Goal: Information Seeking & Learning: Learn about a topic

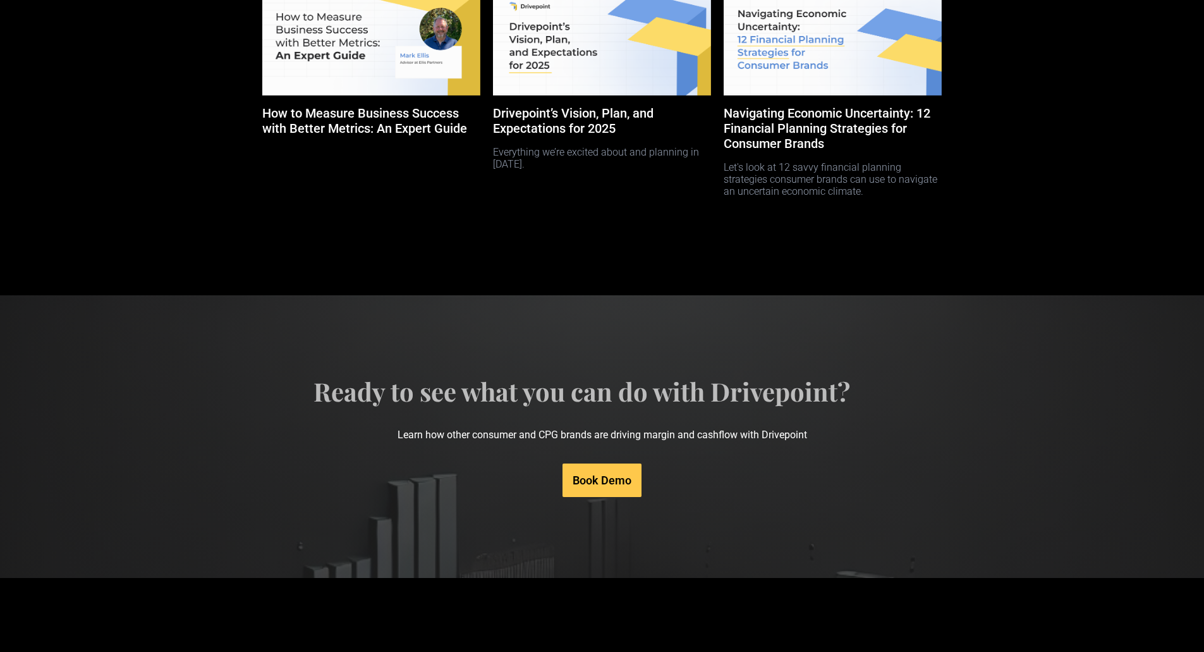
scroll to position [5963, 0]
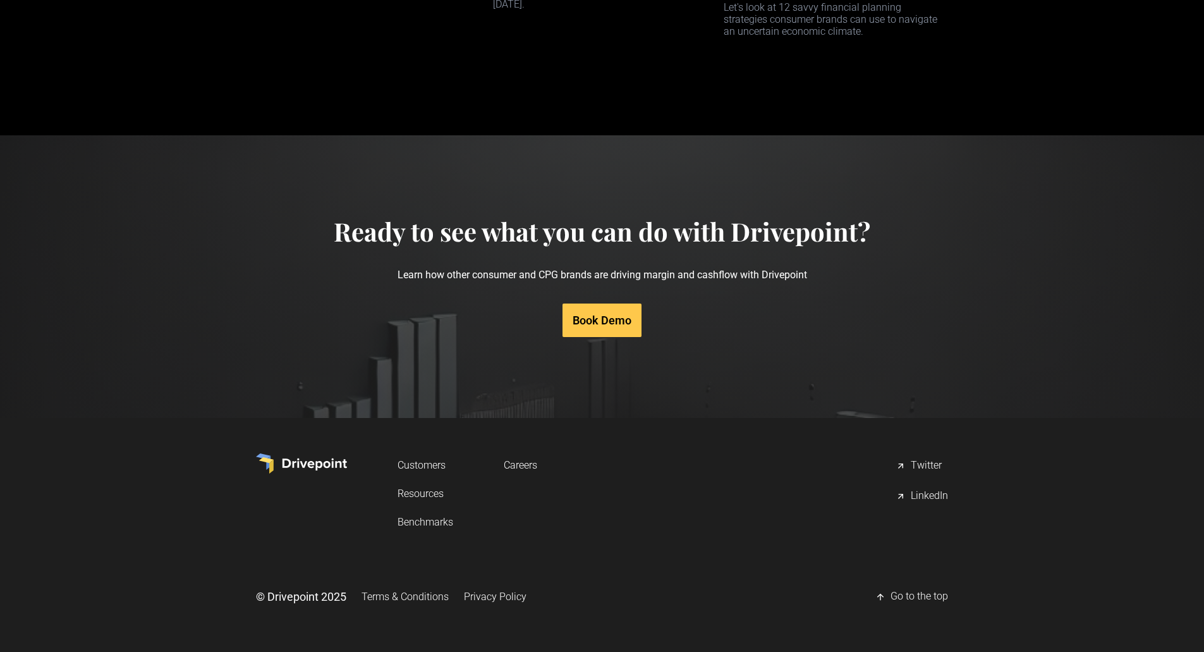
click at [419, 489] on link "Resources" at bounding box center [426, 493] width 56 height 23
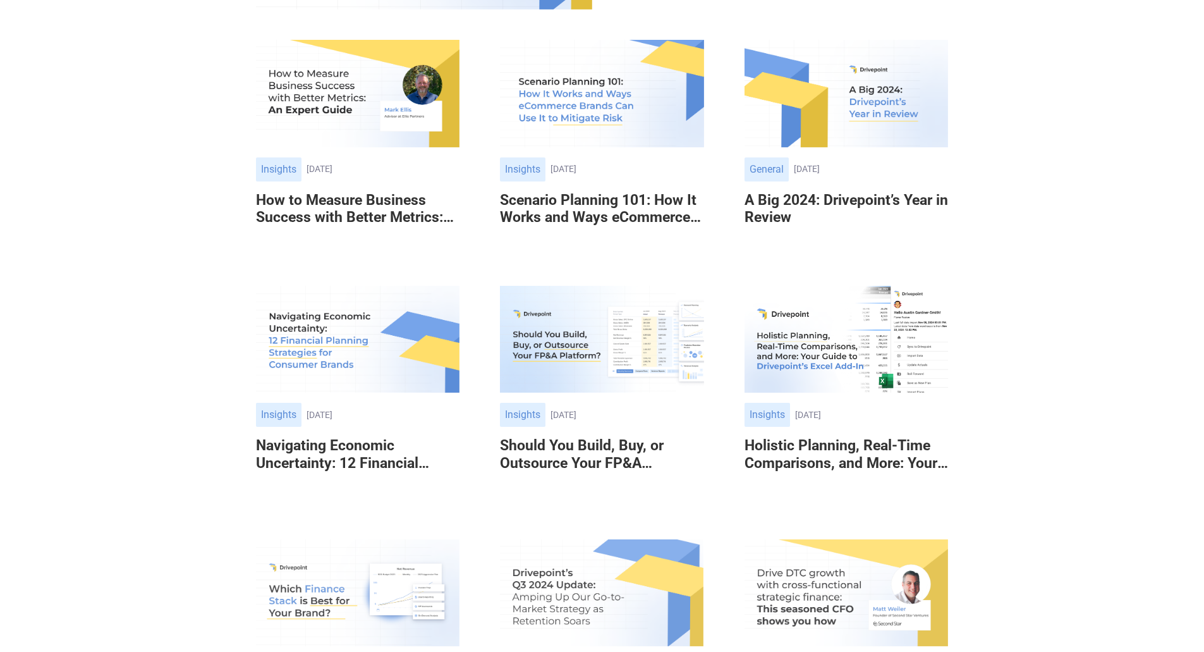
scroll to position [695, 0]
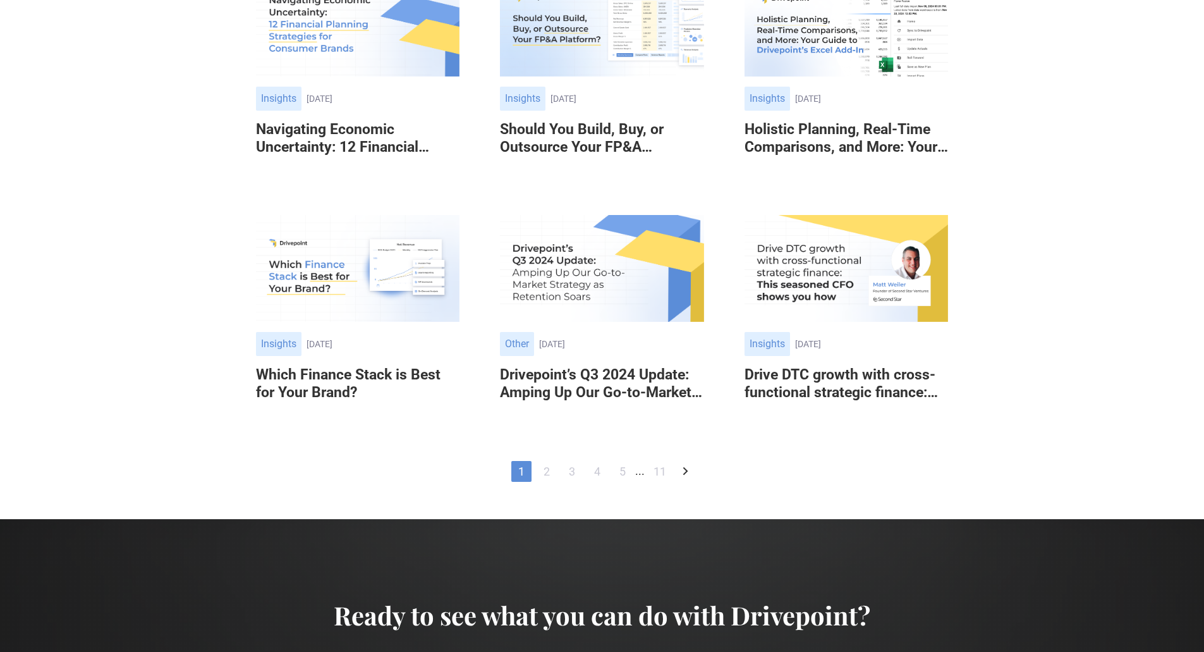
click at [685, 472] on icon "Next Page" at bounding box center [685, 470] width 15 height 15
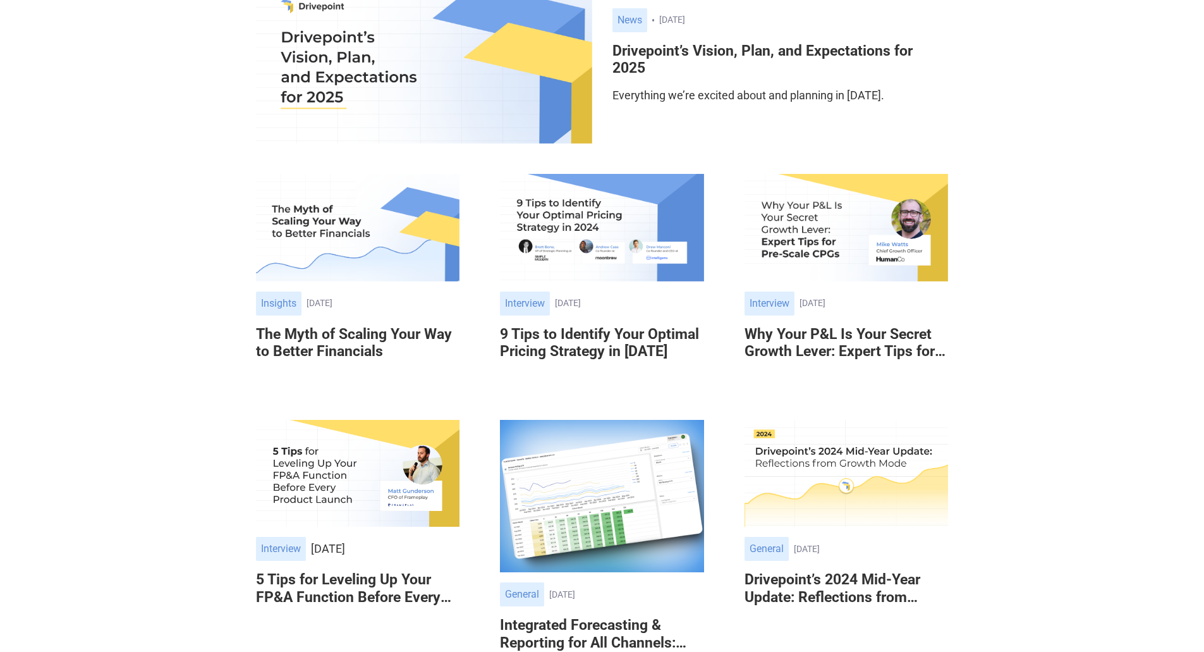
scroll to position [190, 0]
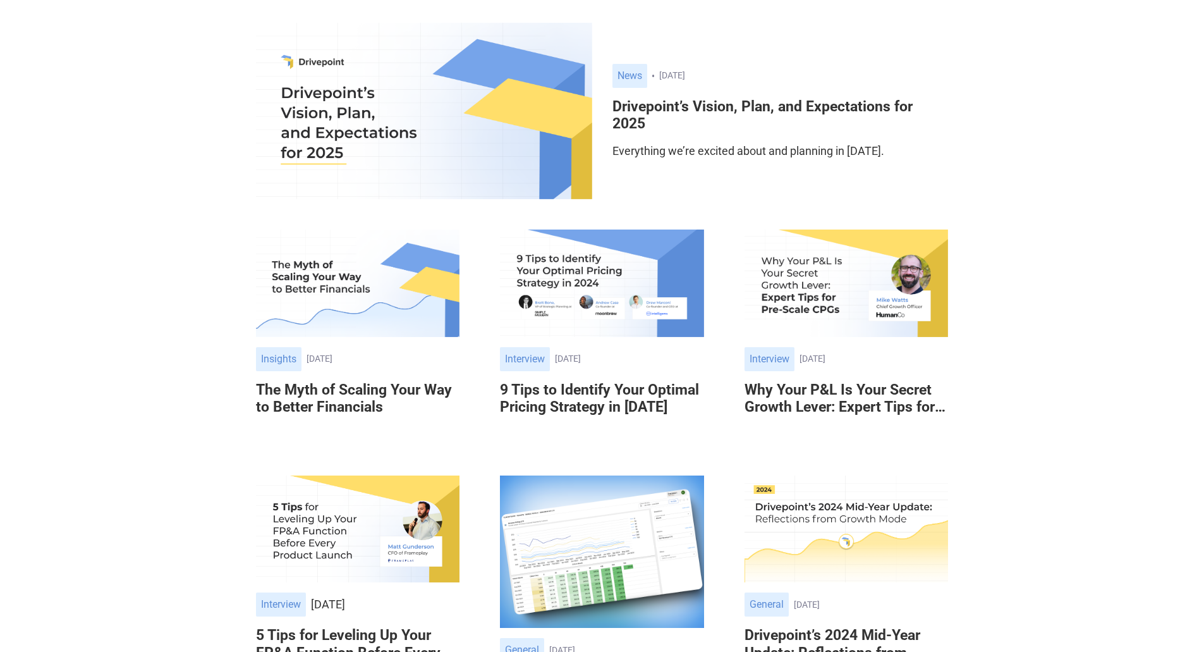
click at [572, 279] on img at bounding box center [602, 283] width 204 height 107
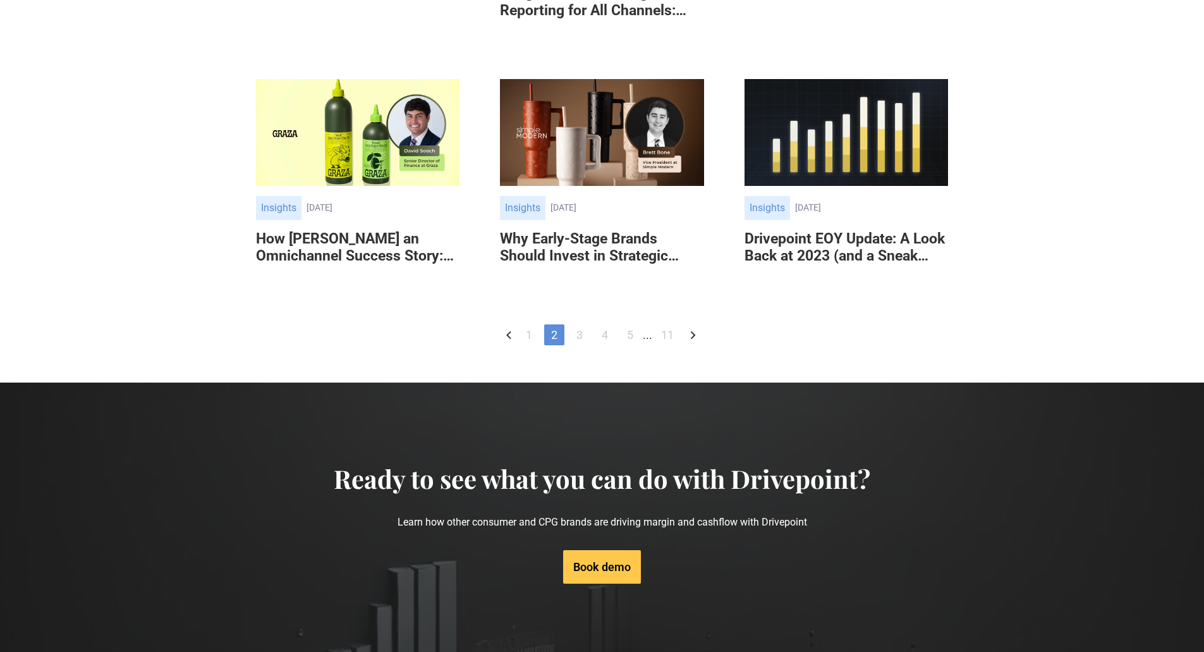
scroll to position [1012, 0]
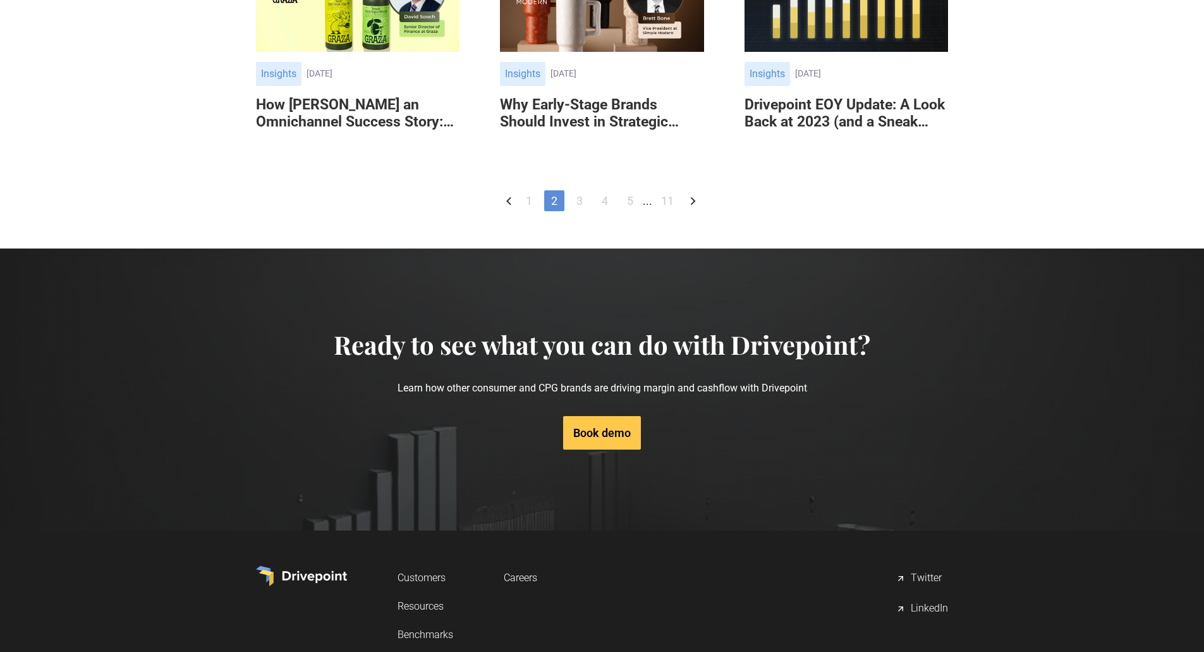
click at [625, 199] on link "5" at bounding box center [630, 200] width 20 height 21
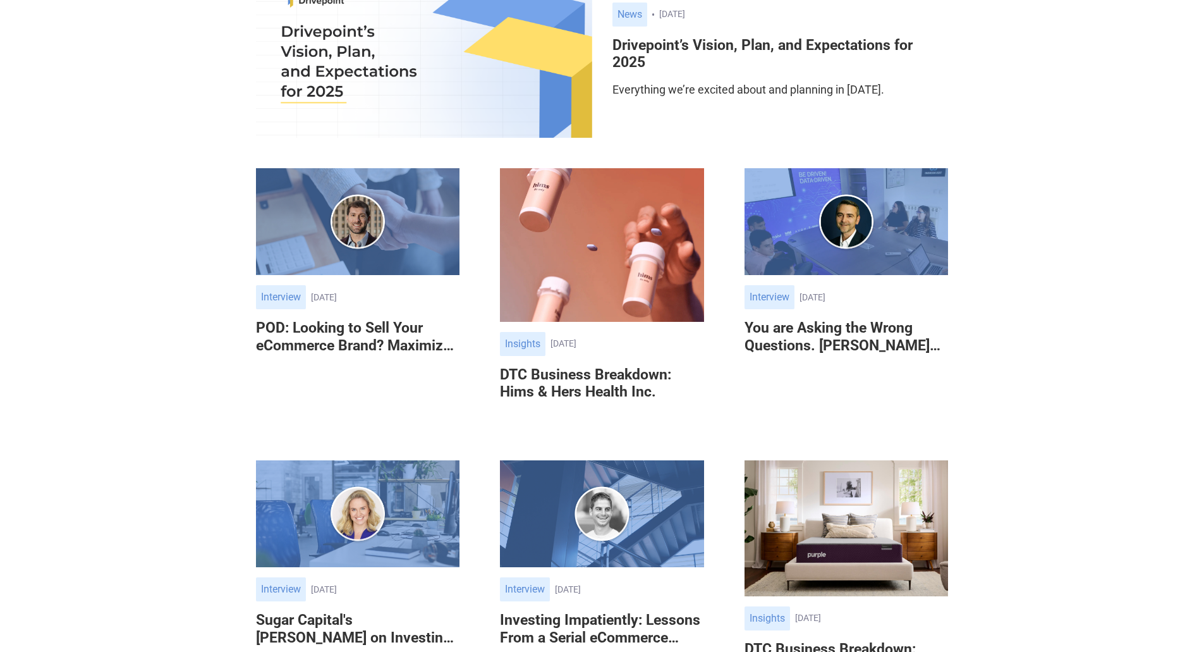
scroll to position [185, 0]
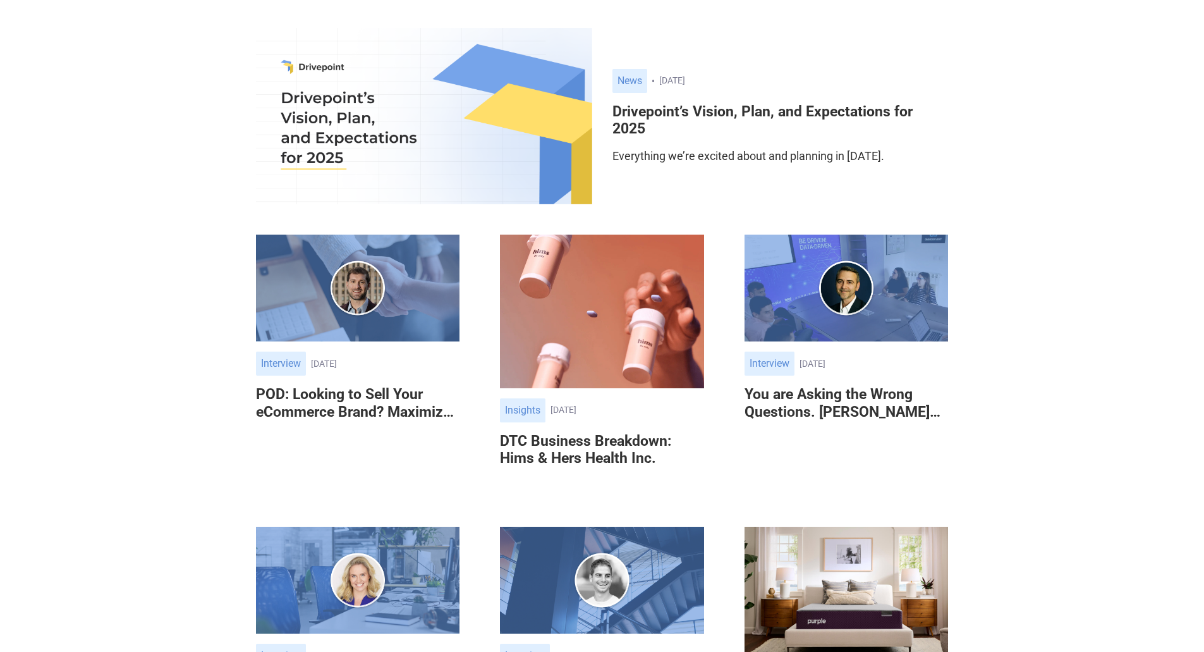
click at [370, 274] on img at bounding box center [358, 288] width 204 height 107
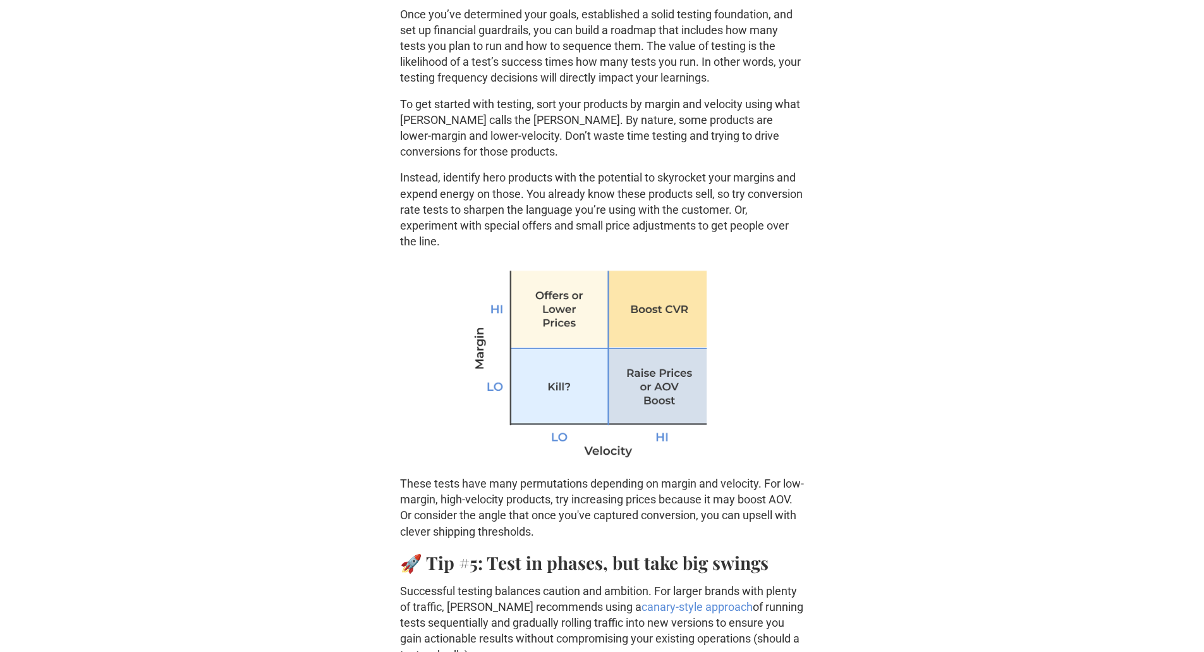
scroll to position [2655, 0]
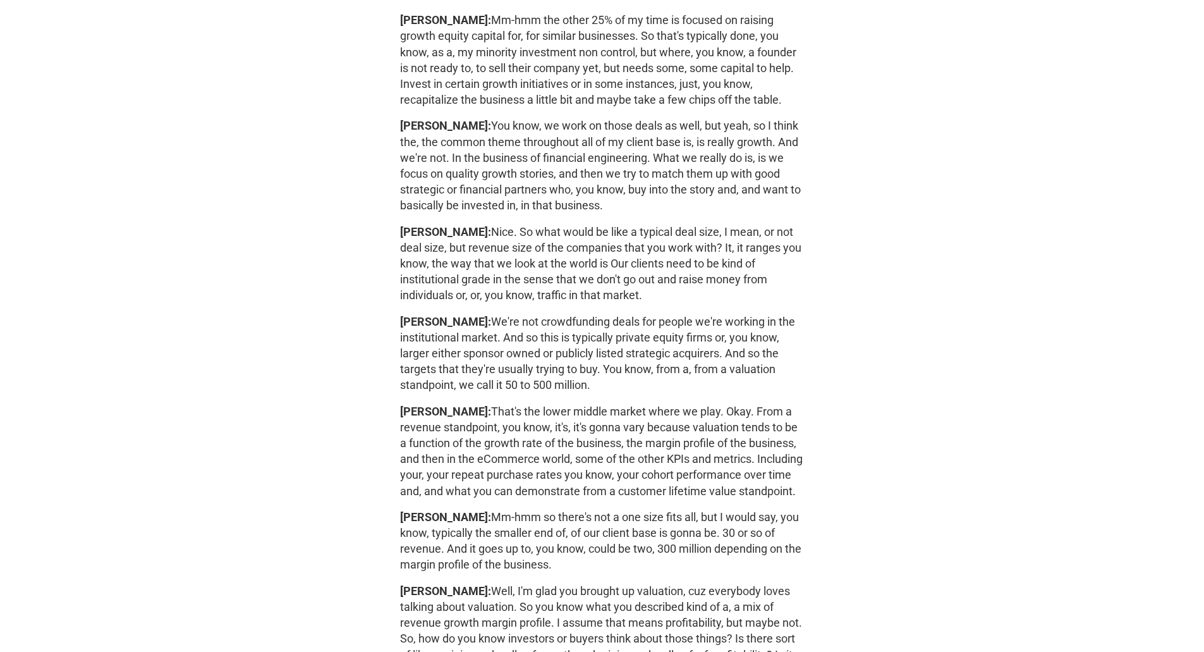
scroll to position [1517, 0]
